Goal: Obtain resource: Download file/media

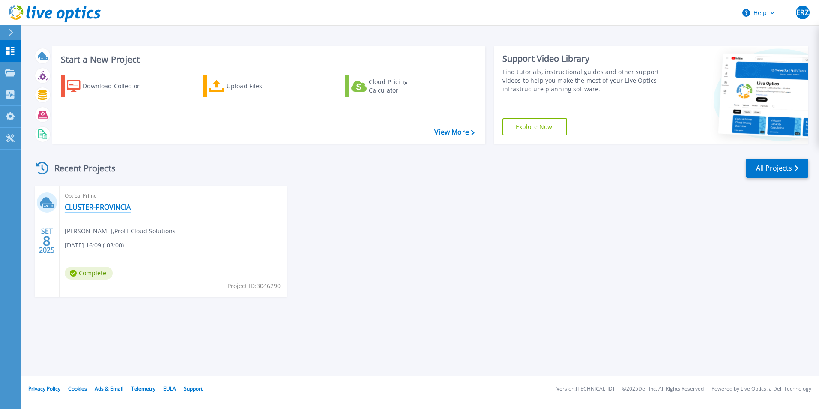
drag, startPoint x: 84, startPoint y: 208, endPoint x: 592, endPoint y: 406, distance: 545.1
click at [84, 208] on link "CLUSTER-PROVINCIA" at bounding box center [98, 207] width 66 height 9
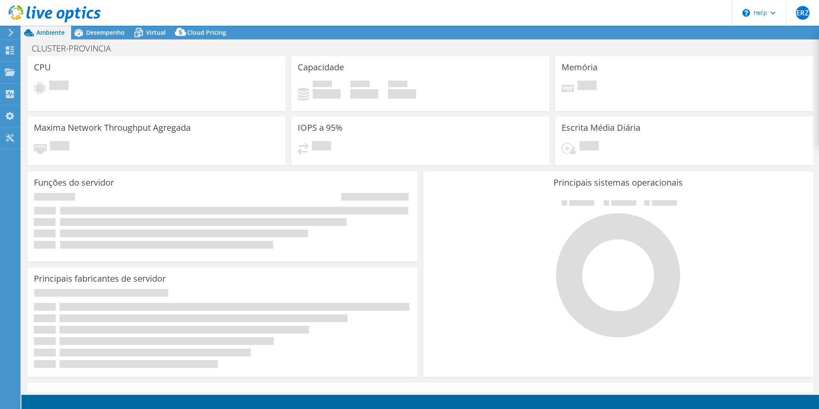
select select "USD"
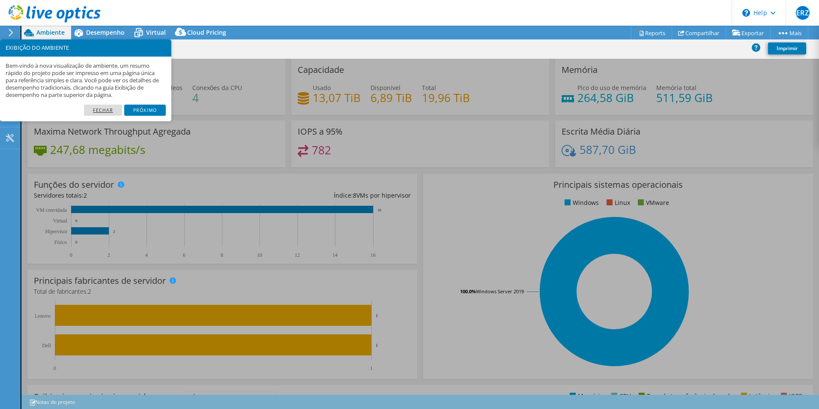
click at [108, 109] on link "Fechar" at bounding box center [103, 109] width 38 height 11
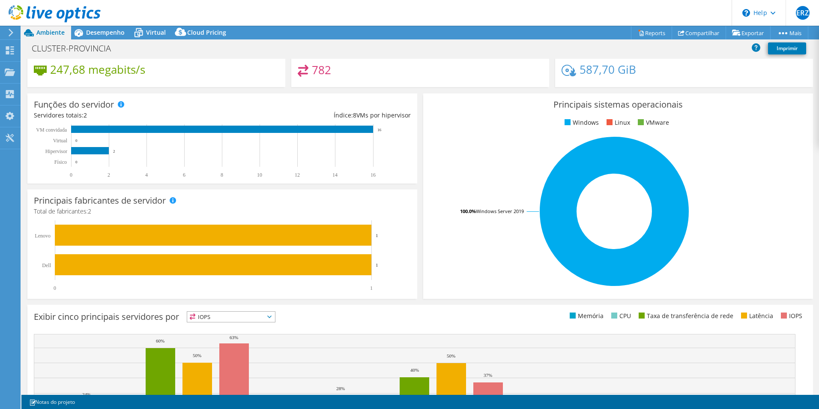
scroll to position [120, 0]
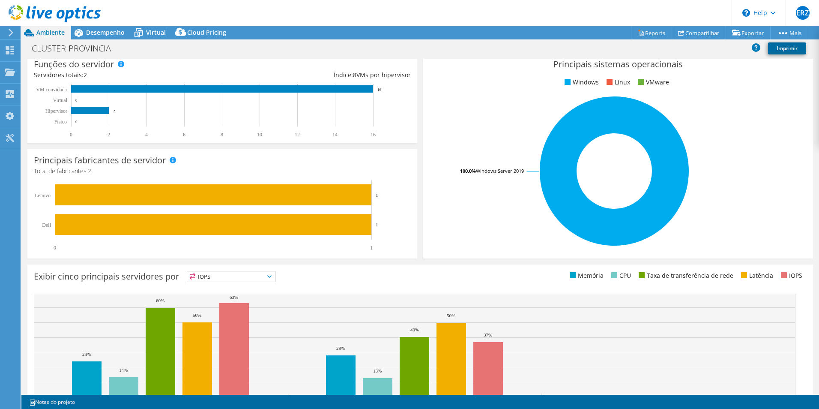
click at [782, 50] on link "Imprimir" at bounding box center [787, 48] width 38 height 12
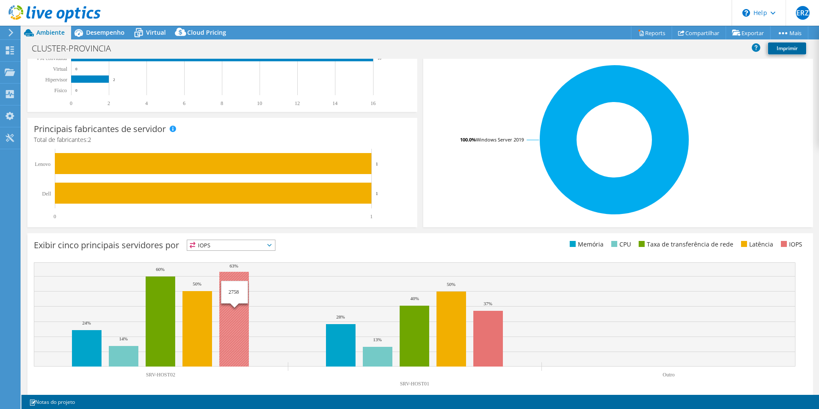
scroll to position [163, 0]
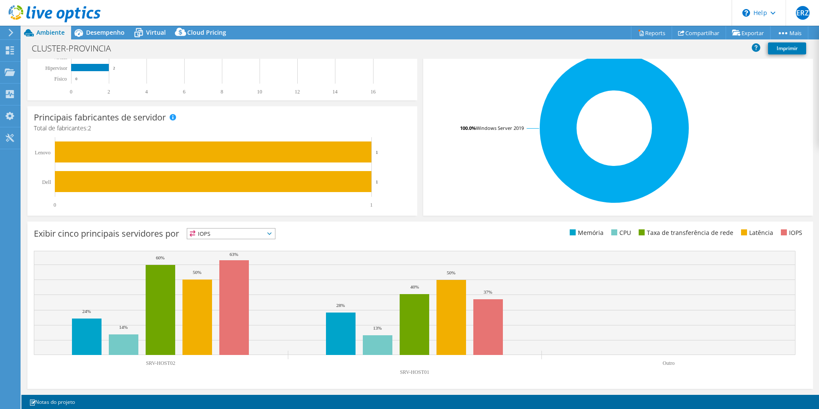
click at [254, 228] on span "IOPS" at bounding box center [231, 233] width 88 height 10
click at [226, 257] on li "Memória" at bounding box center [231, 257] width 88 height 12
click at [264, 233] on span "Memória" at bounding box center [225, 233] width 77 height 10
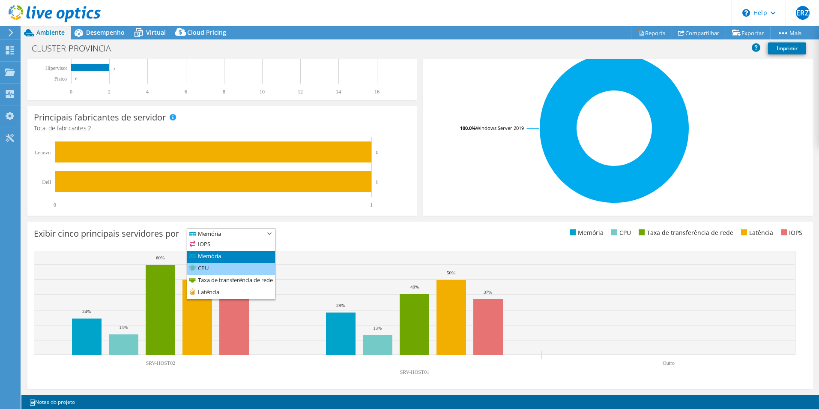
click at [232, 270] on li "CPU" at bounding box center [231, 269] width 88 height 12
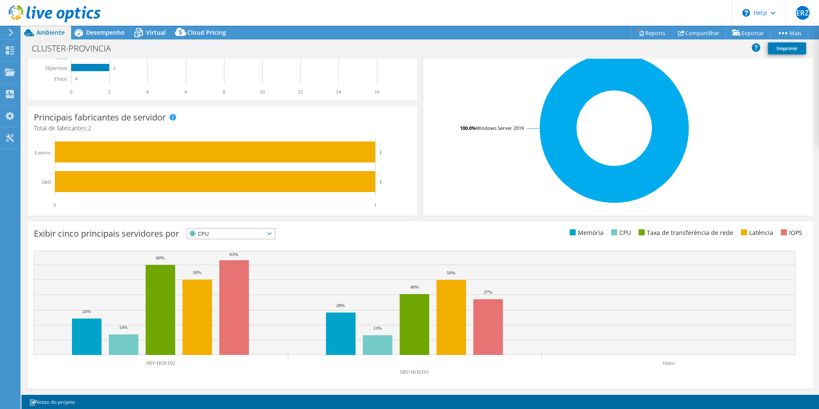
click at [350, 235] on div "Exibir cinco principais servidores por CPU IOPS" at bounding box center [227, 235] width 386 height 14
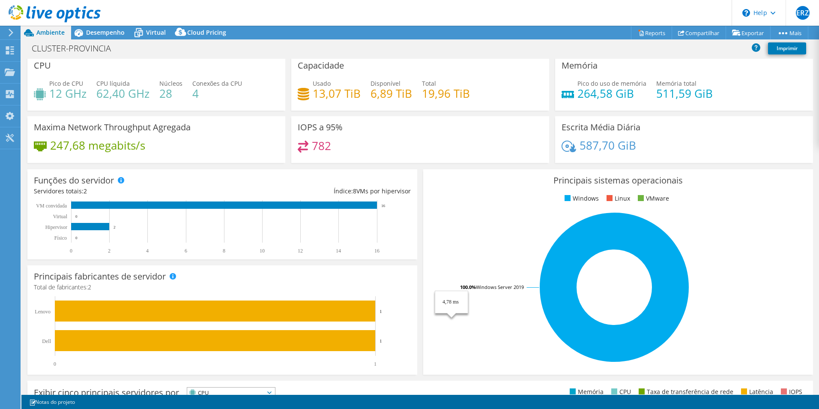
scroll to position [0, 0]
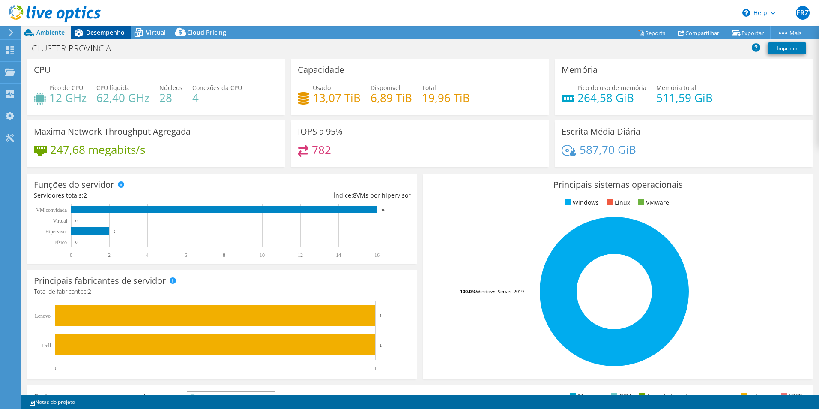
click at [97, 29] on span "Desempenho" at bounding box center [105, 32] width 39 height 8
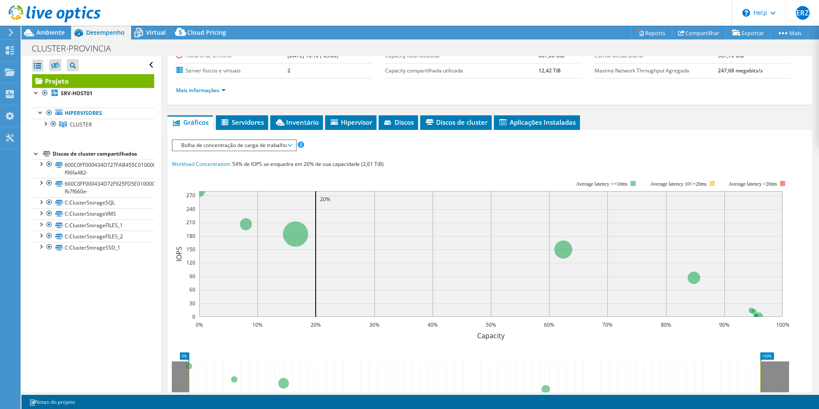
scroll to position [88, 0]
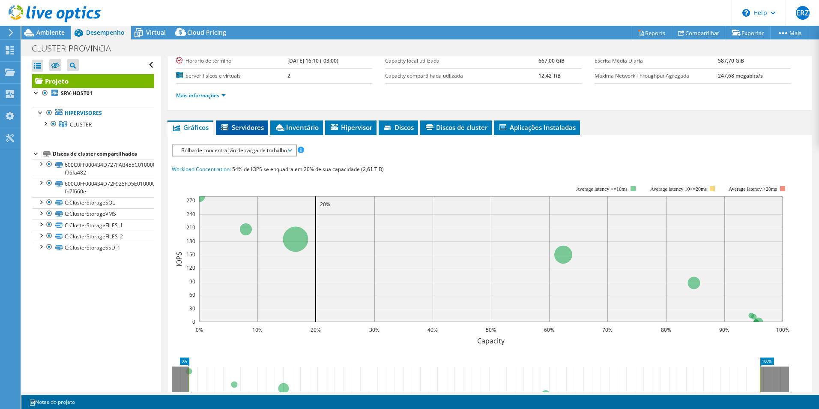
click at [246, 127] on span "Servidores" at bounding box center [242, 127] width 44 height 9
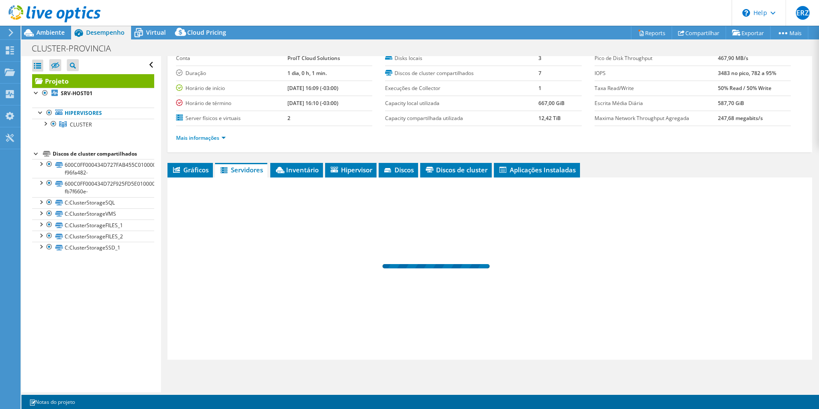
scroll to position [46, 0]
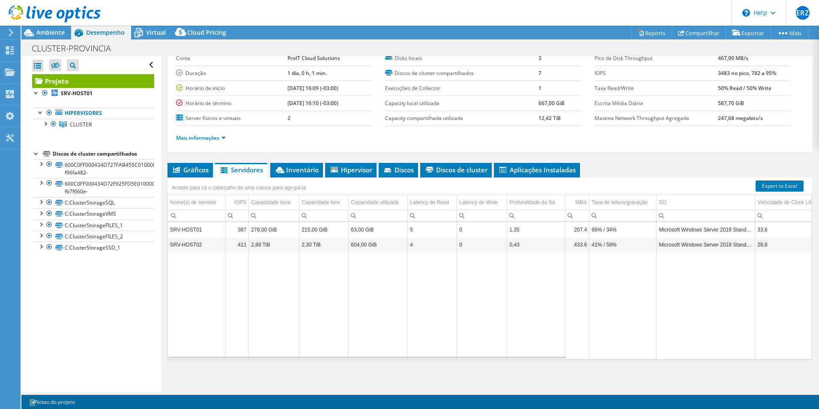
click at [185, 173] on span "Gráficos" at bounding box center [190, 169] width 37 height 9
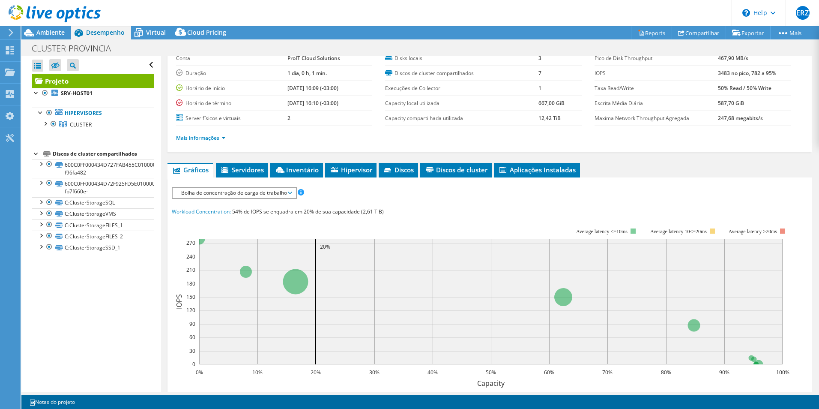
scroll to position [88, 0]
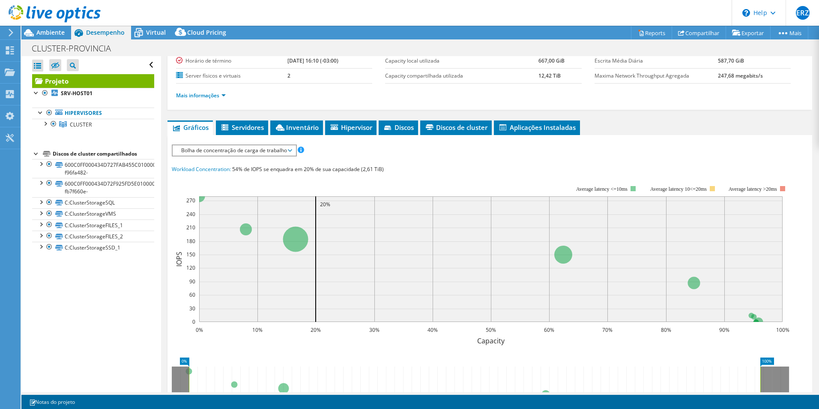
click at [283, 149] on span "Bolha de concentração de carga de trabalho" at bounding box center [234, 150] width 114 height 10
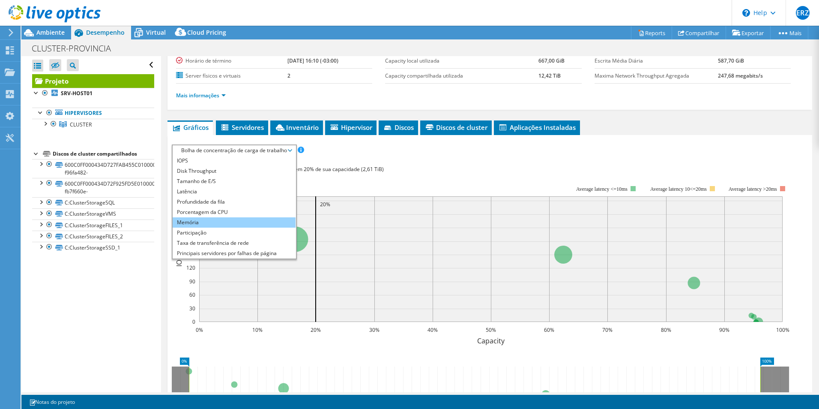
click at [245, 222] on li "Memória" at bounding box center [234, 222] width 123 height 10
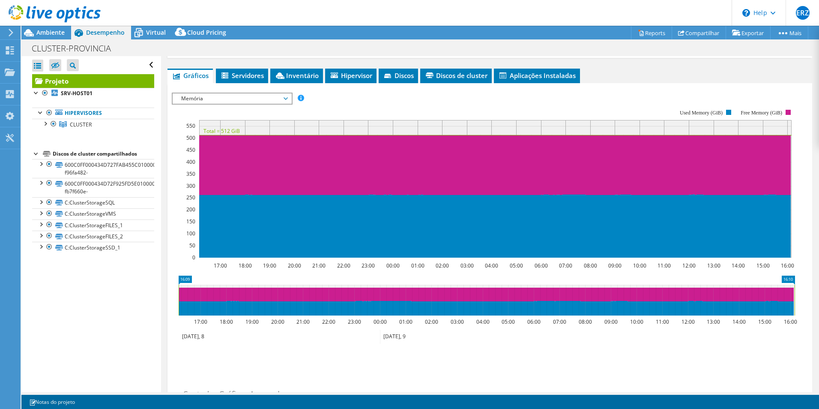
scroll to position [149, 0]
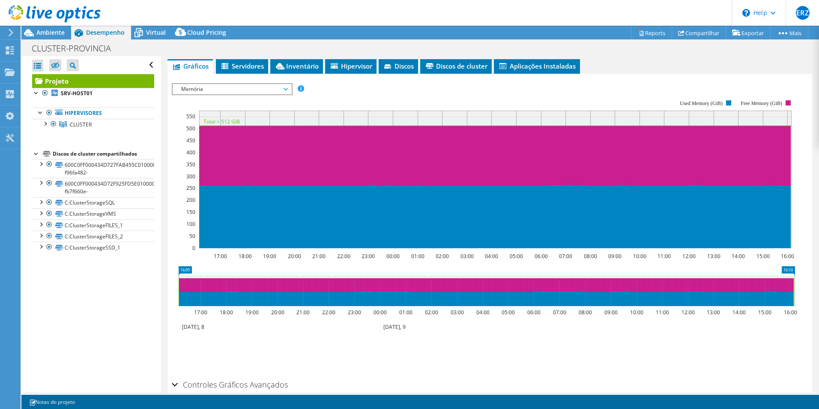
click at [287, 91] on span "Memória" at bounding box center [232, 89] width 110 height 10
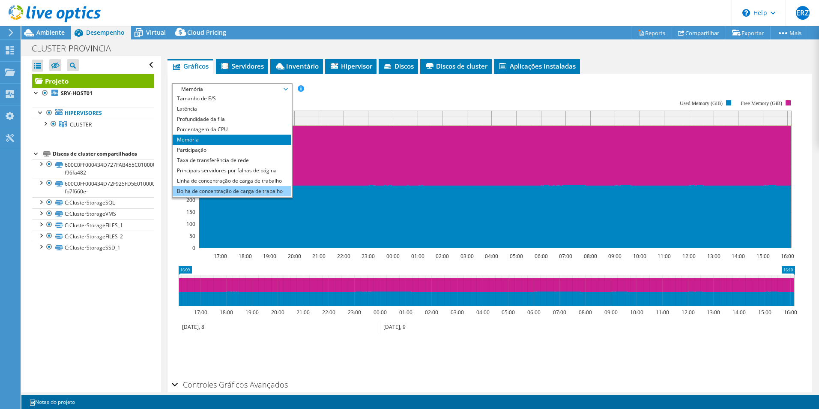
scroll to position [31, 0]
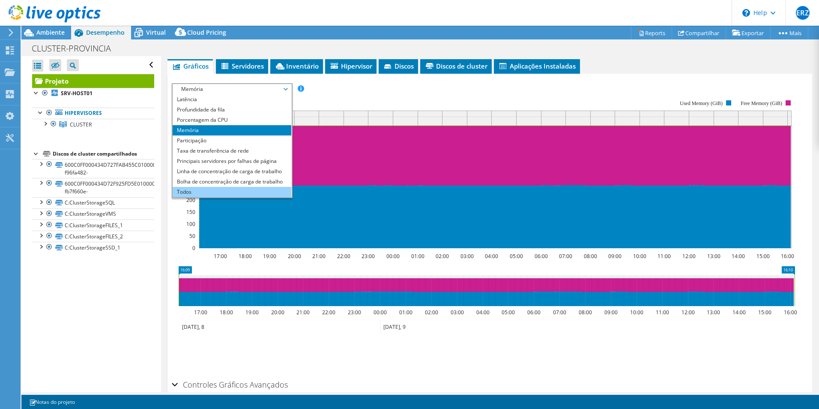
click at [215, 187] on li "Todos" at bounding box center [232, 192] width 119 height 10
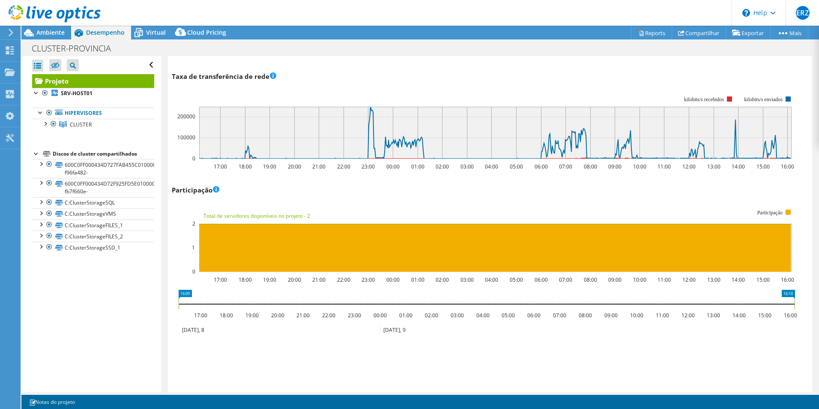
scroll to position [1032, 0]
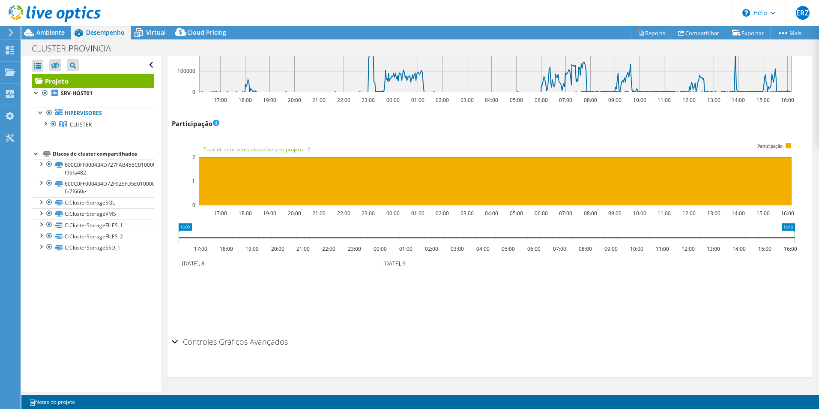
click at [174, 343] on div "Controles Gráficos Avançados" at bounding box center [490, 342] width 636 height 18
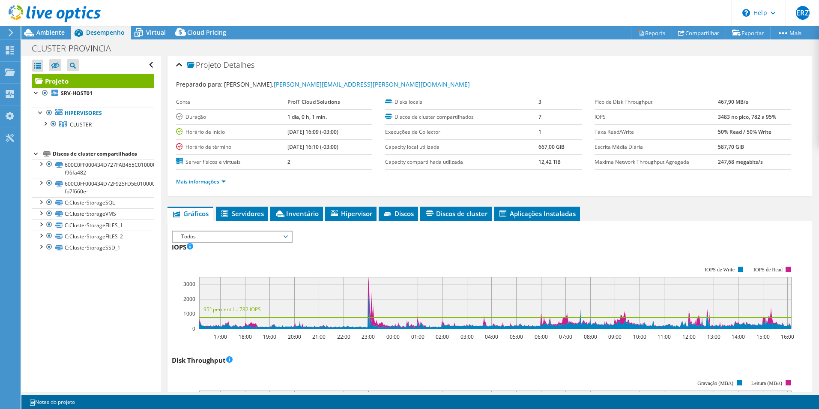
scroll to position [0, 0]
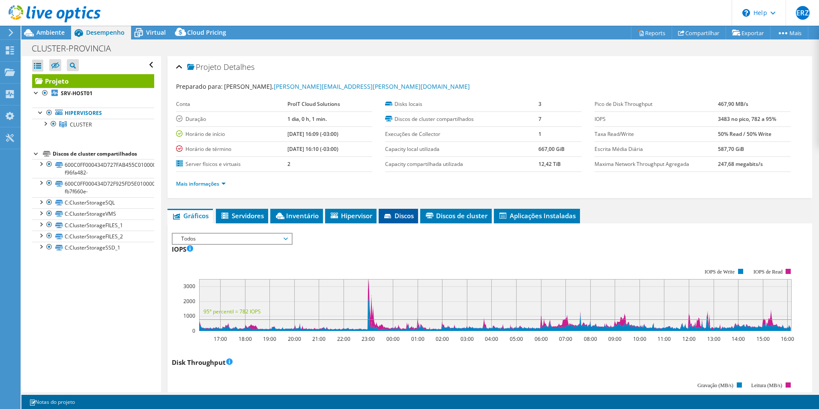
click at [407, 218] on span "Discos" at bounding box center [398, 215] width 31 height 9
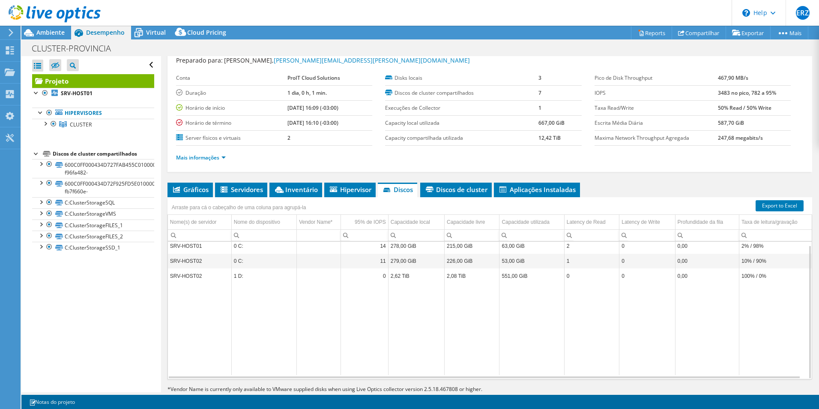
scroll to position [46, 0]
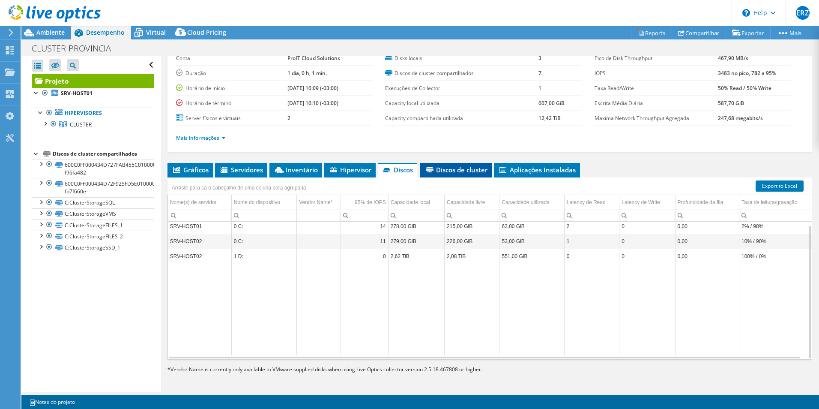
click at [458, 170] on span "Discos de cluster" at bounding box center [455, 169] width 63 height 9
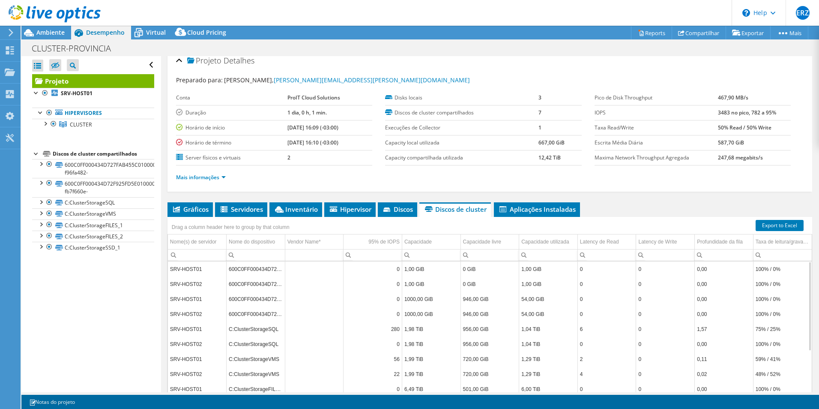
scroll to position [0, 0]
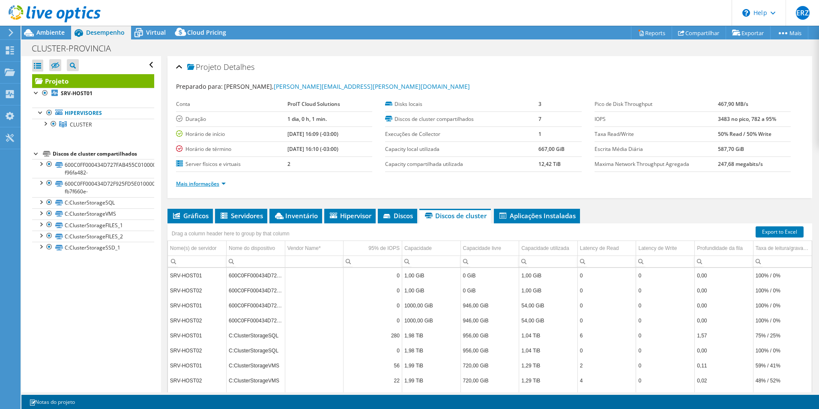
click at [224, 183] on link "Mais informações" at bounding box center [201, 183] width 50 height 7
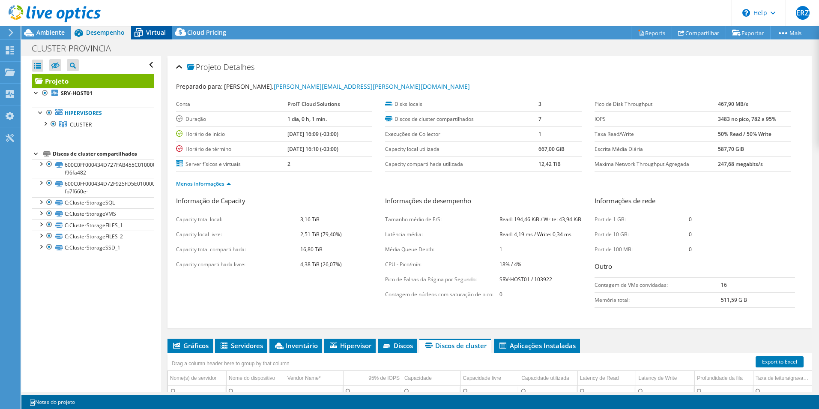
click at [154, 35] on span "Virtual" at bounding box center [156, 32] width 20 height 8
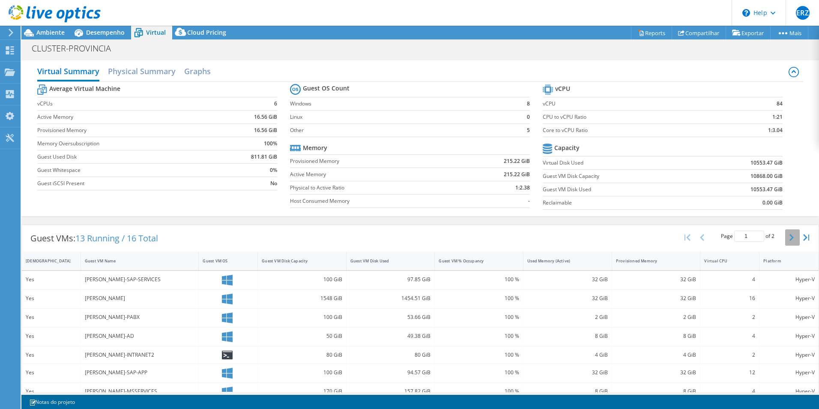
click at [789, 237] on icon "button" at bounding box center [791, 237] width 4 height 7
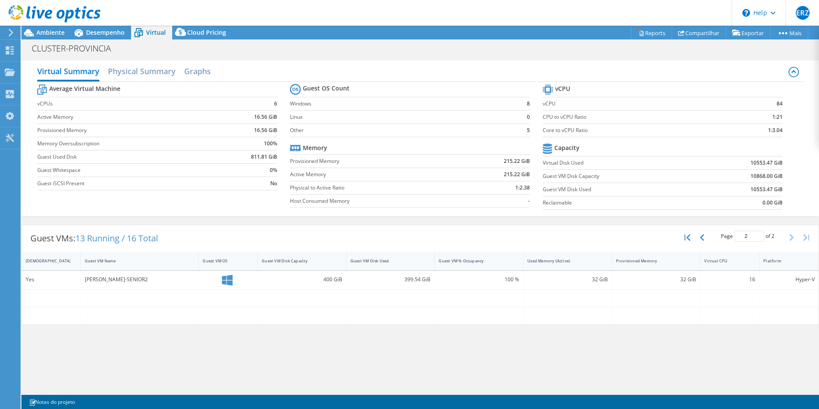
scroll to position [43, 0]
click at [702, 240] on icon "button" at bounding box center [702, 237] width 4 height 7
type input "1"
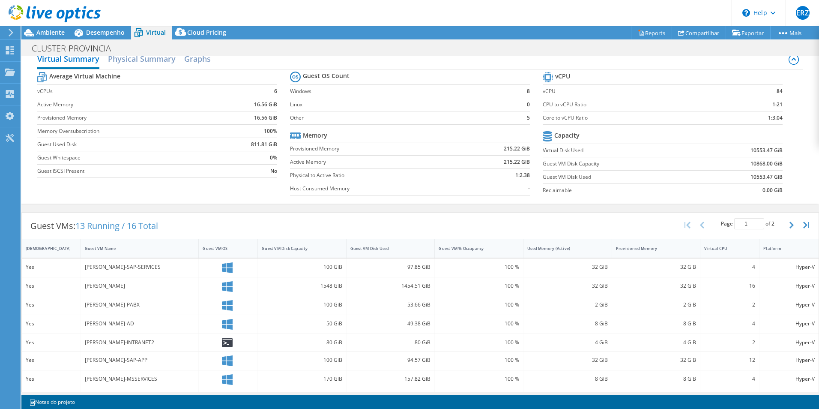
scroll to position [0, 0]
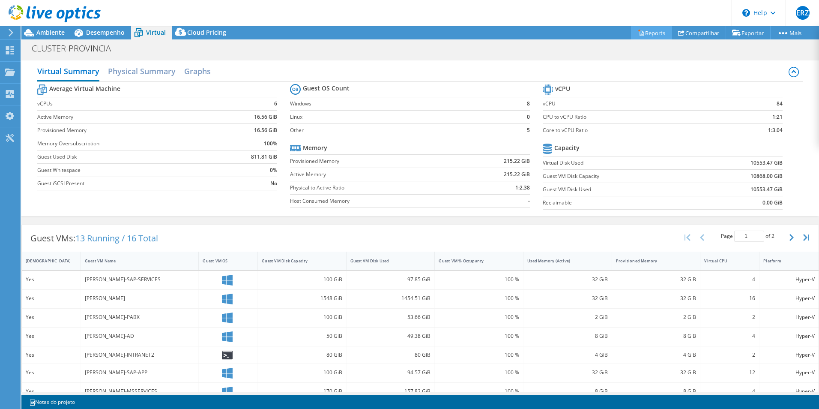
click at [654, 32] on link "Reports" at bounding box center [651, 32] width 41 height 13
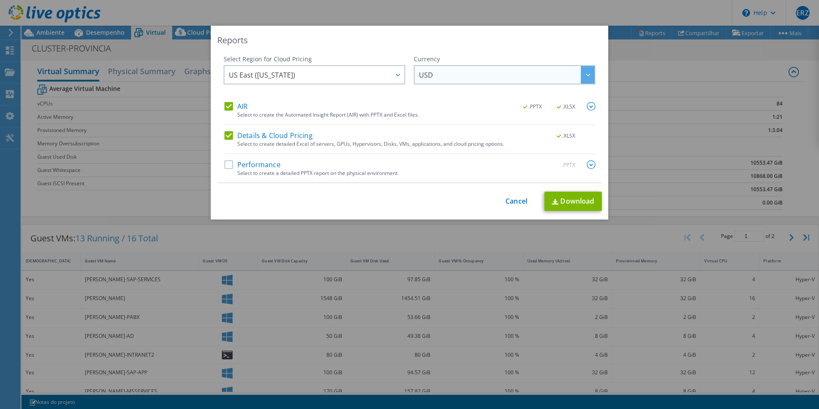
click at [542, 71] on span "USD" at bounding box center [507, 75] width 176 height 18
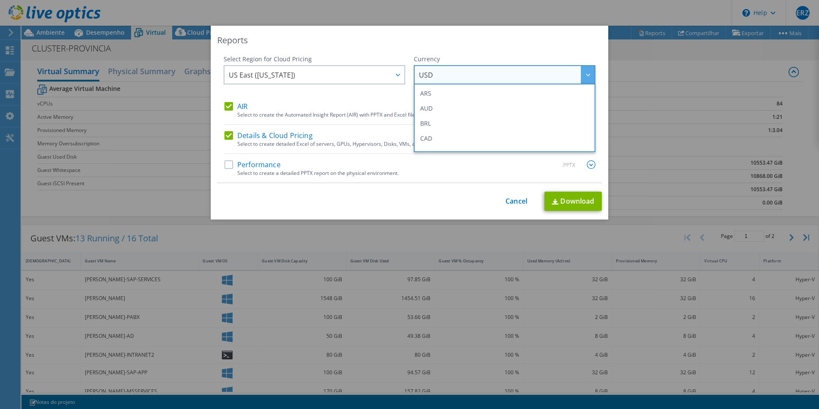
click at [542, 71] on span "USD" at bounding box center [507, 75] width 176 height 18
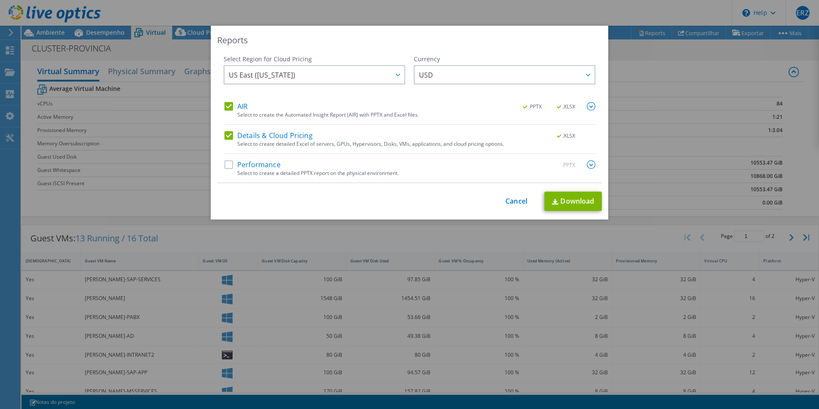
click at [224, 164] on label "Performance" at bounding box center [252, 164] width 56 height 9
click at [0, 0] on input "Performance" at bounding box center [0, 0] width 0 height 0
click at [402, 78] on div "Select Region for Cloud Pricing Asia Pacific ([GEOGRAPHIC_DATA]) [GEOGRAPHIC_DA…" at bounding box center [410, 78] width 372 height 47
click at [397, 73] on div at bounding box center [398, 75] width 14 height 18
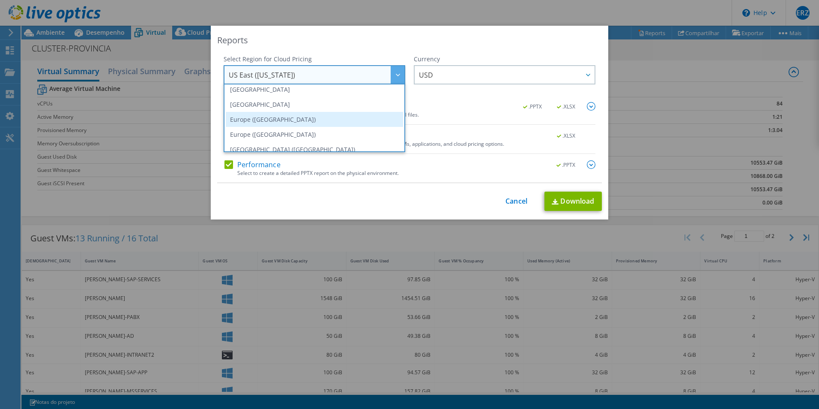
scroll to position [116, 0]
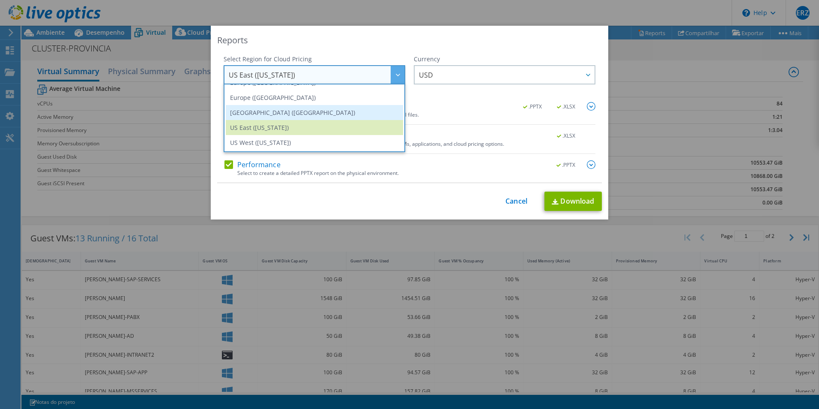
click at [357, 111] on li "[GEOGRAPHIC_DATA] ([GEOGRAPHIC_DATA])" at bounding box center [314, 112] width 177 height 15
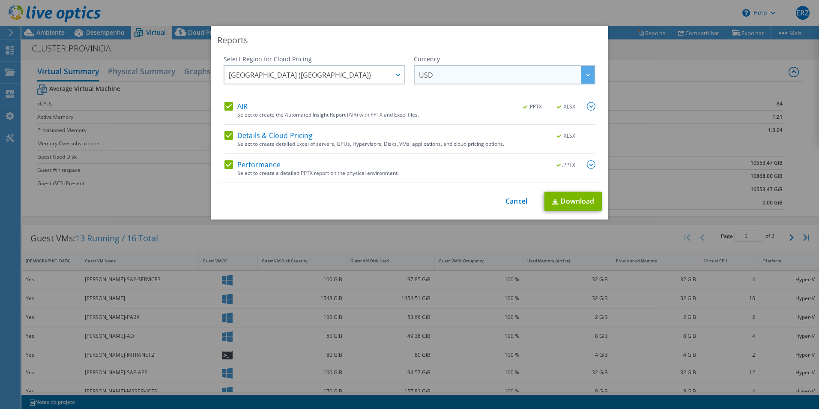
click at [500, 71] on span "USD" at bounding box center [507, 75] width 176 height 18
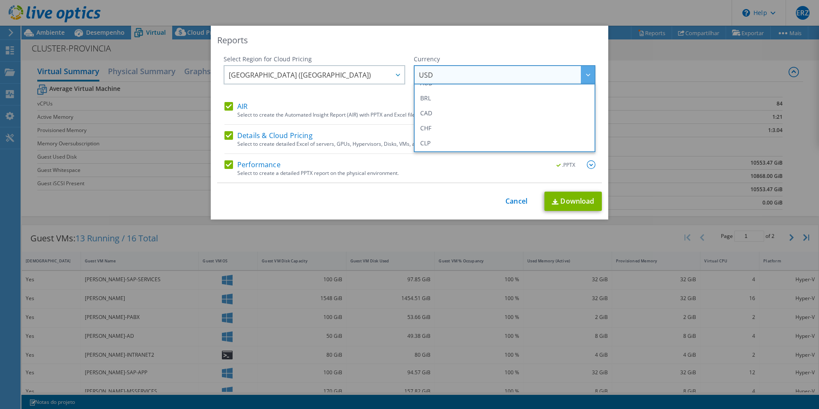
scroll to position [0, 0]
click at [463, 119] on li "BRL" at bounding box center [504, 123] width 177 height 15
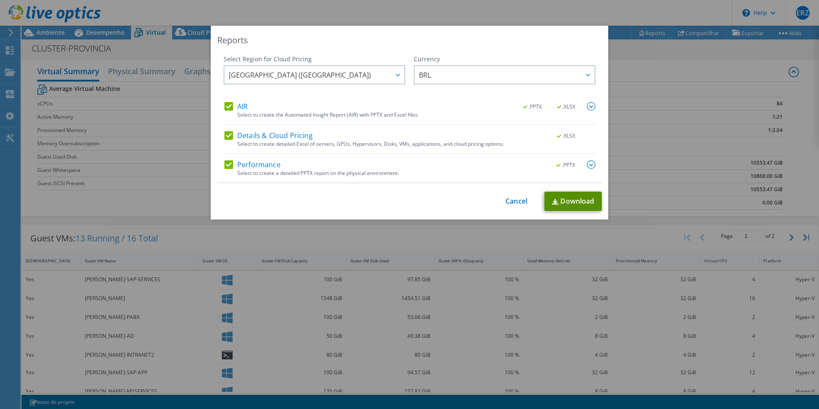
click at [574, 205] on link "Download" at bounding box center [572, 200] width 57 height 19
click at [521, 199] on link "Cancel" at bounding box center [516, 201] width 22 height 8
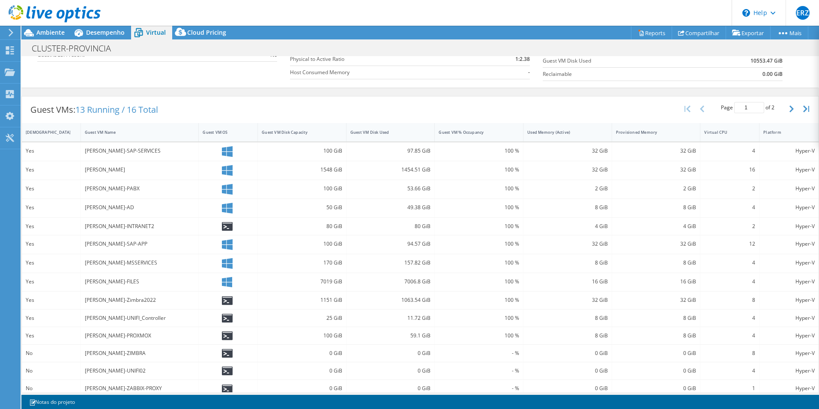
scroll to position [155, 0]
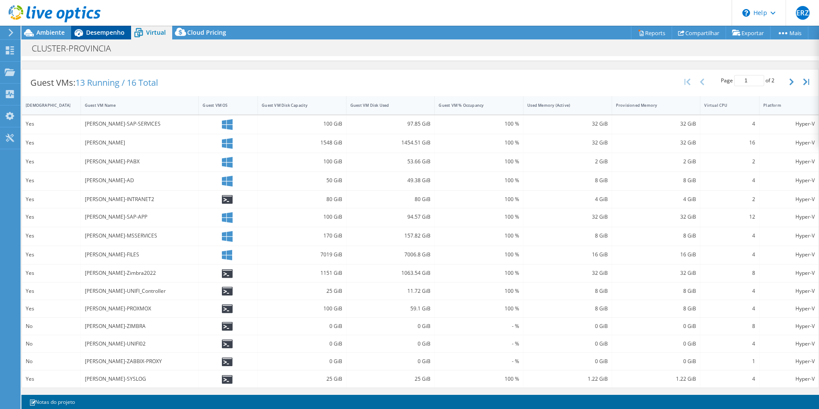
click at [107, 32] on span "Desempenho" at bounding box center [105, 32] width 39 height 8
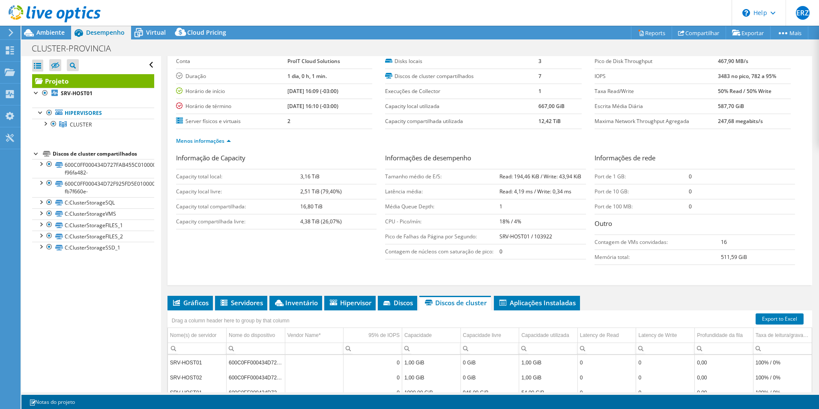
scroll to position [0, 0]
